Goal: Find specific page/section: Find specific page/section

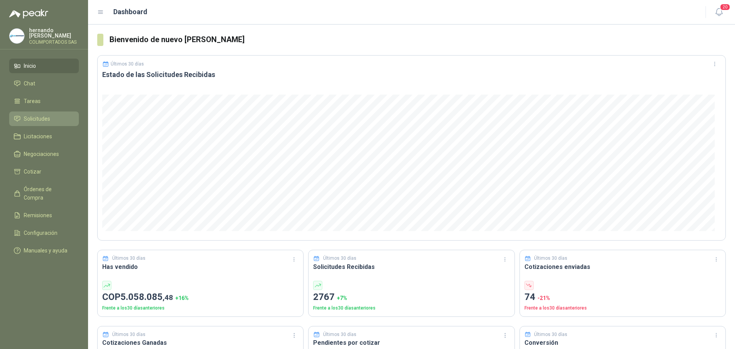
click at [46, 118] on span "Solicitudes" at bounding box center [37, 119] width 26 height 8
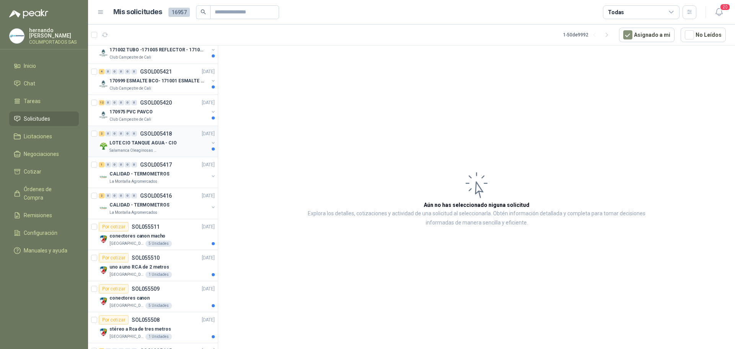
scroll to position [192, 0]
